Goal: Information Seeking & Learning: Learn about a topic

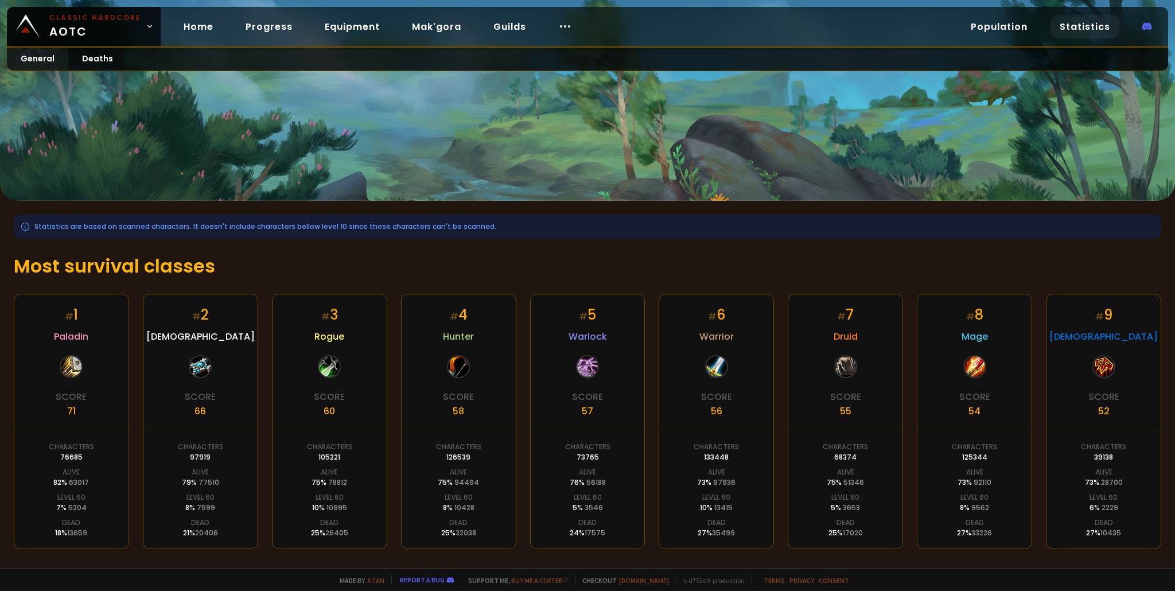
scroll to position [106, 0]
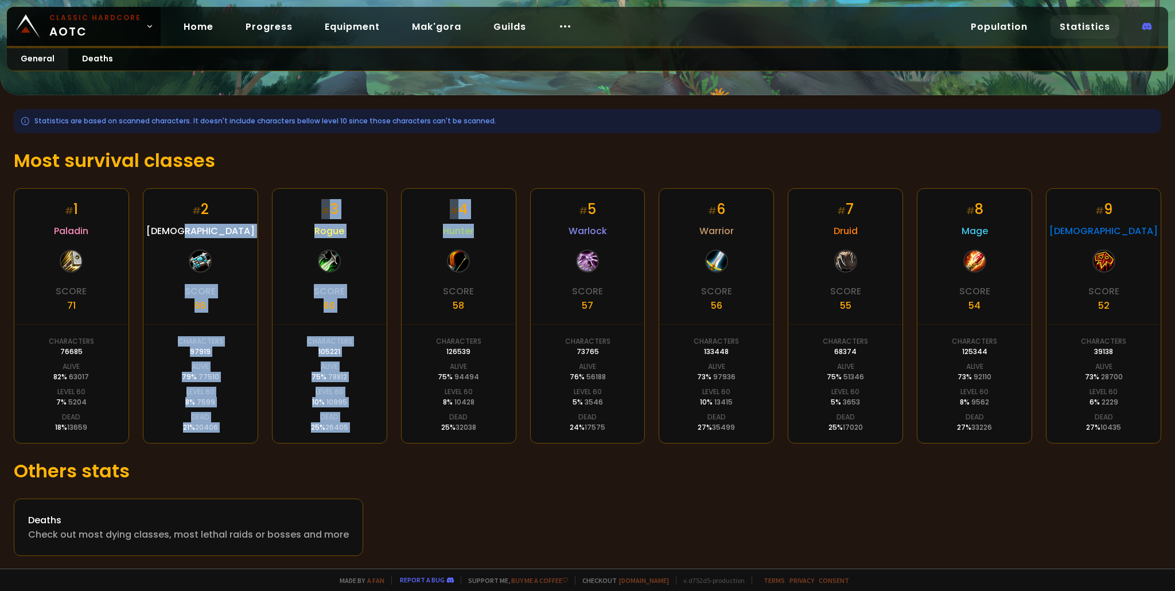
drag, startPoint x: 488, startPoint y: 261, endPoint x: 226, endPoint y: 243, distance: 263.5
click at [226, 243] on div "# 1 Paladin Score 71 Characters 76685 Alive 82 % 63017 Level 60 7 % 5204 Dead 1…" at bounding box center [588, 315] width 1148 height 255
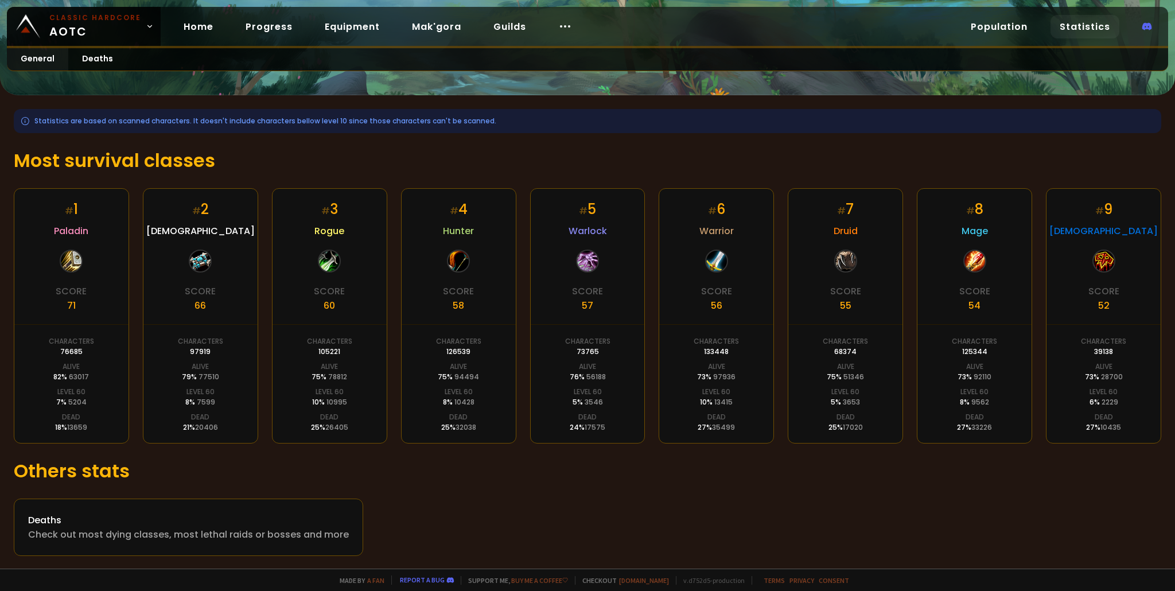
click at [483, 457] on div "Statistics are based on scanned characters. It doesn't include characters bello…" at bounding box center [587, 332] width 1175 height 475
click at [215, 532] on div "Check out most dying classes, most lethal raids or bosses and more" at bounding box center [188, 534] width 321 height 14
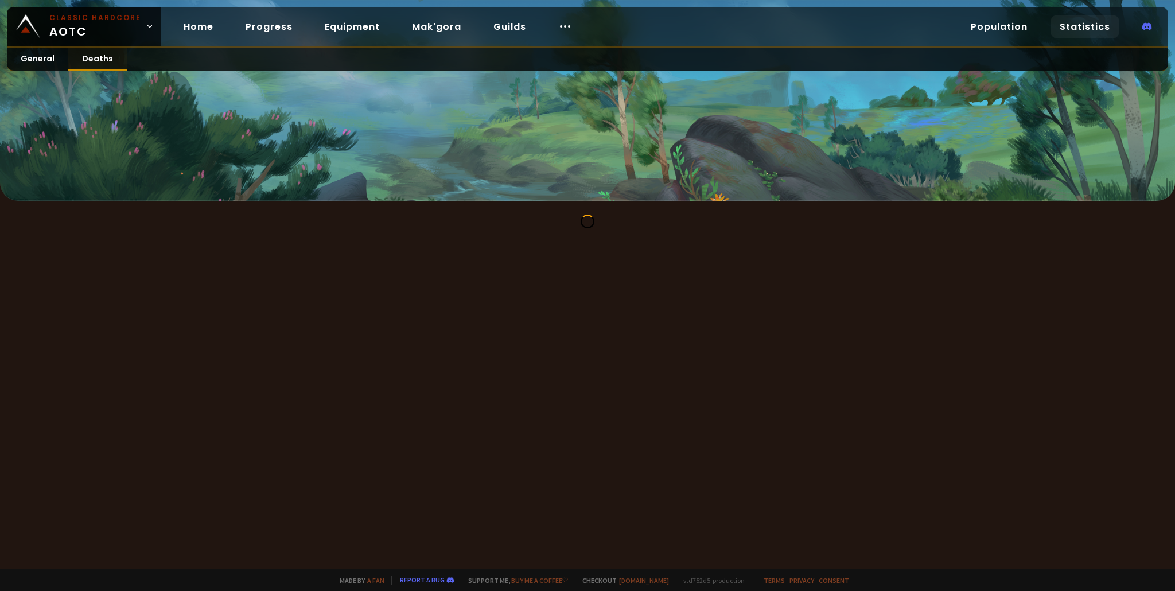
click at [91, 57] on link "Deaths" at bounding box center [97, 59] width 59 height 22
click at [56, 61] on link "General" at bounding box center [37, 59] width 61 height 22
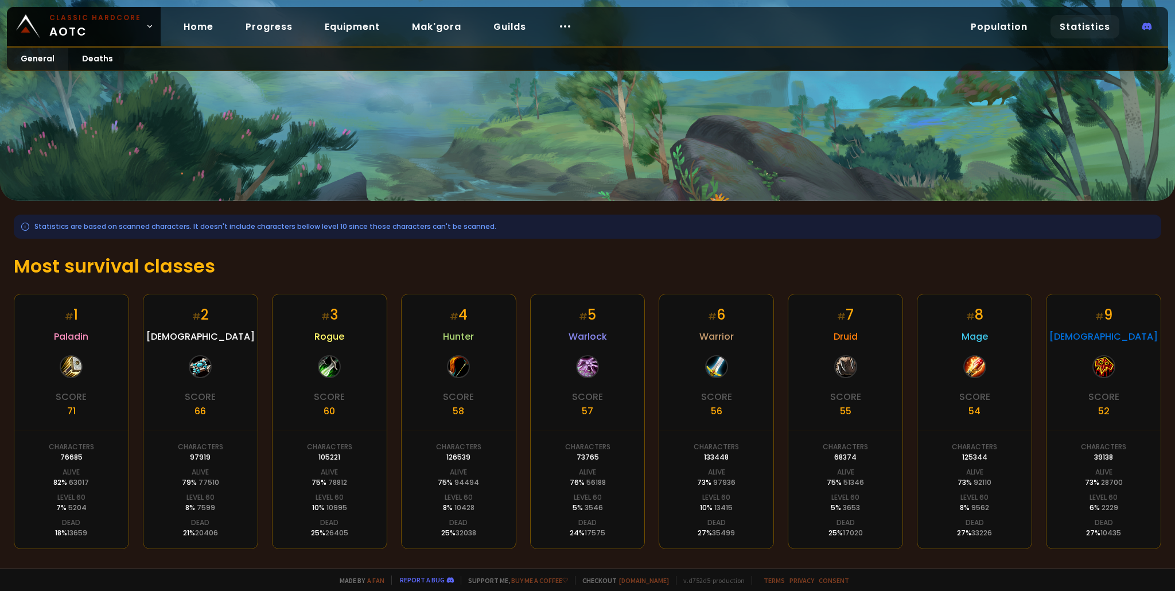
scroll to position [106, 0]
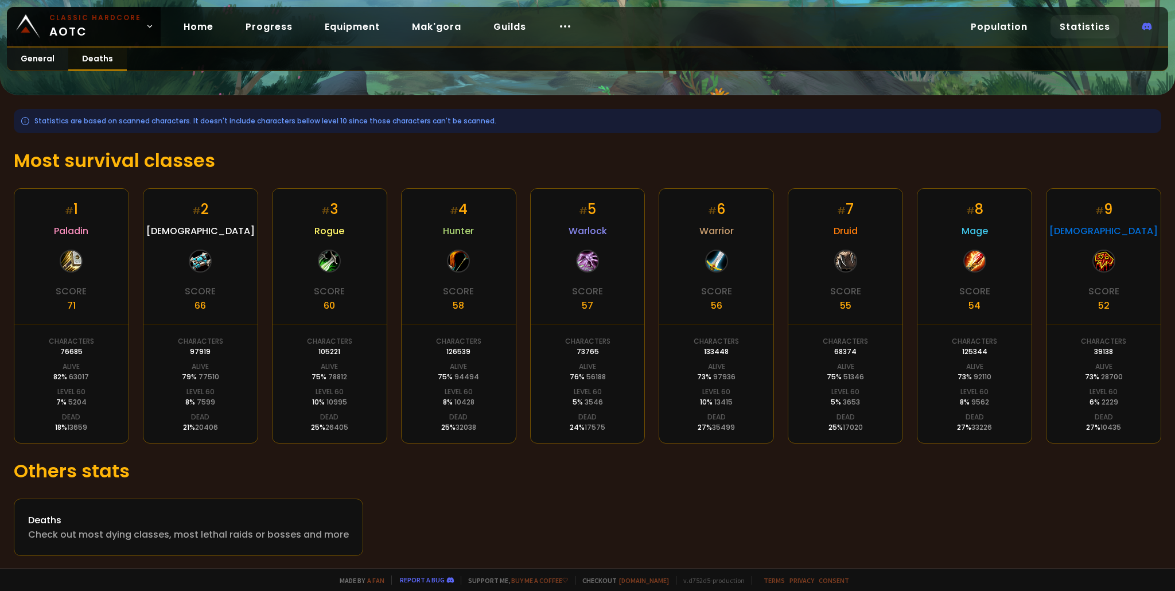
click at [110, 50] on link "Deaths" at bounding box center [97, 59] width 59 height 22
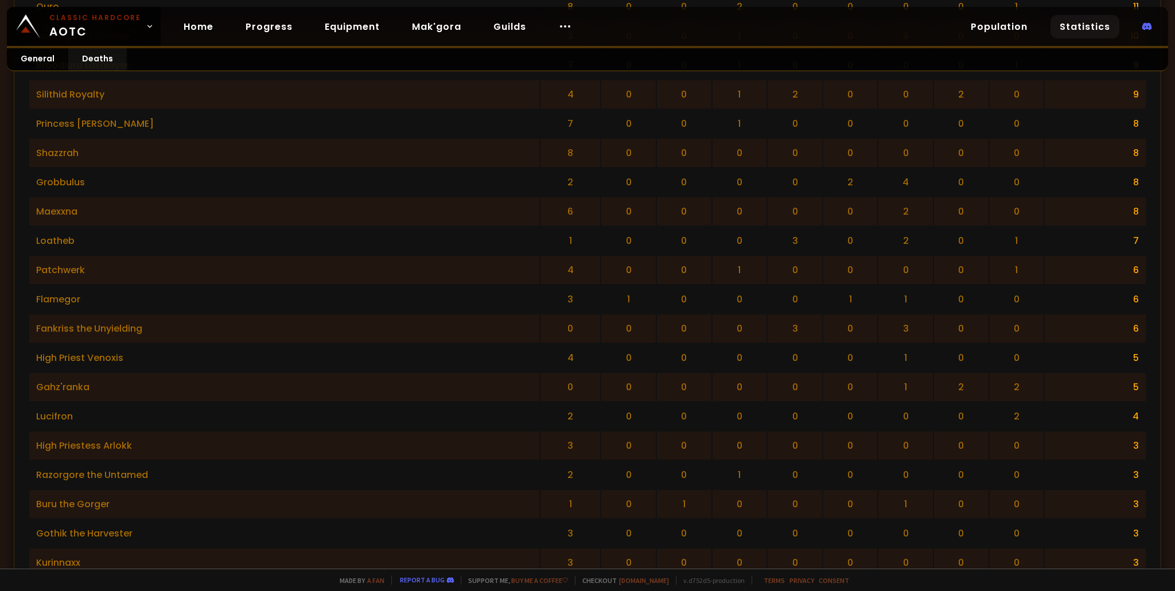
scroll to position [2084, 0]
